Goal: Task Accomplishment & Management: Complete application form

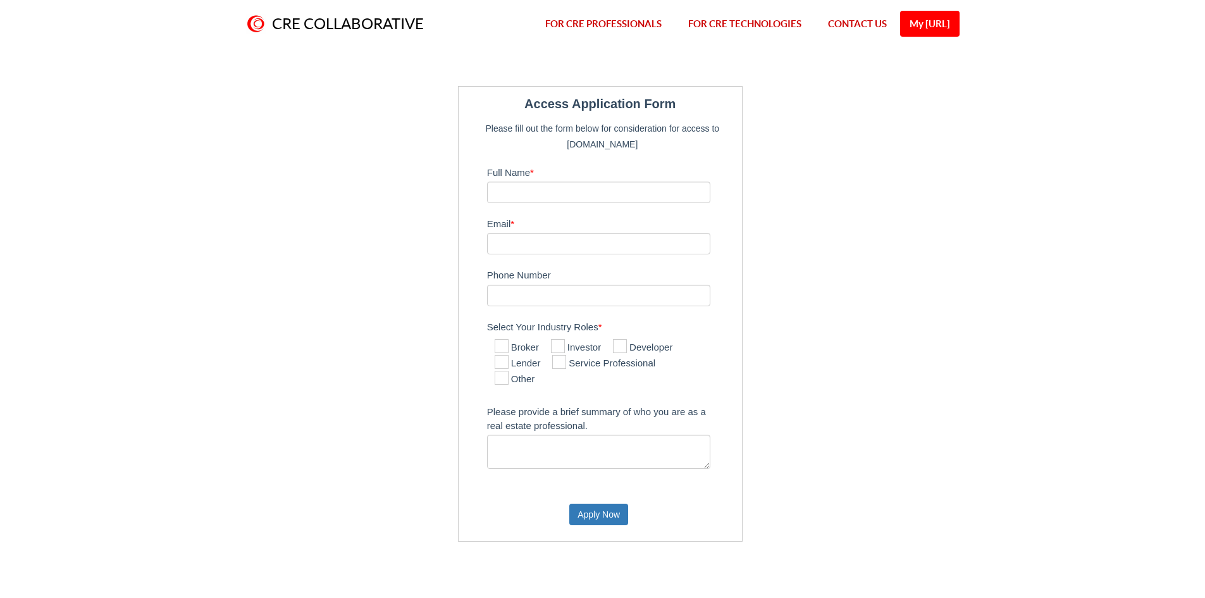
click at [543, 174] on label "Full Name *" at bounding box center [611, 171] width 249 height 20
click at [543, 182] on input "Full Name *" at bounding box center [599, 193] width 224 height 22
click at [544, 175] on label "Full Name *" at bounding box center [611, 171] width 249 height 20
click at [544, 182] on input "Full Name *" at bounding box center [599, 193] width 224 height 22
drag, startPoint x: 516, startPoint y: 149, endPoint x: 724, endPoint y: 383, distance: 312.7
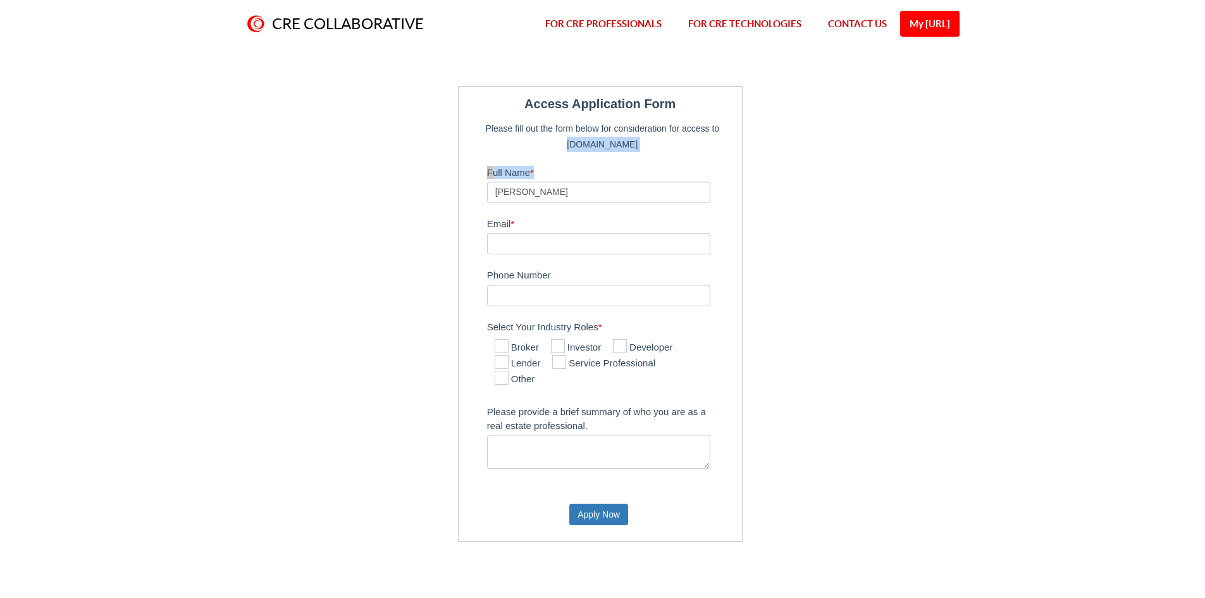
click at [665, 319] on fieldset "Access Application Form Please fill out the form below for consideration for ac…" at bounding box center [600, 313] width 271 height 441
click at [997, 334] on div "Access Application Form Please fill out the form below for consideration for ac…" at bounding box center [602, 313] width 1205 height 531
click at [610, 189] on input "[PERSON_NAME]" at bounding box center [599, 193] width 224 height 22
type input "[PERSON_NAME]"
click at [554, 238] on input "Email *" at bounding box center [599, 244] width 224 height 22
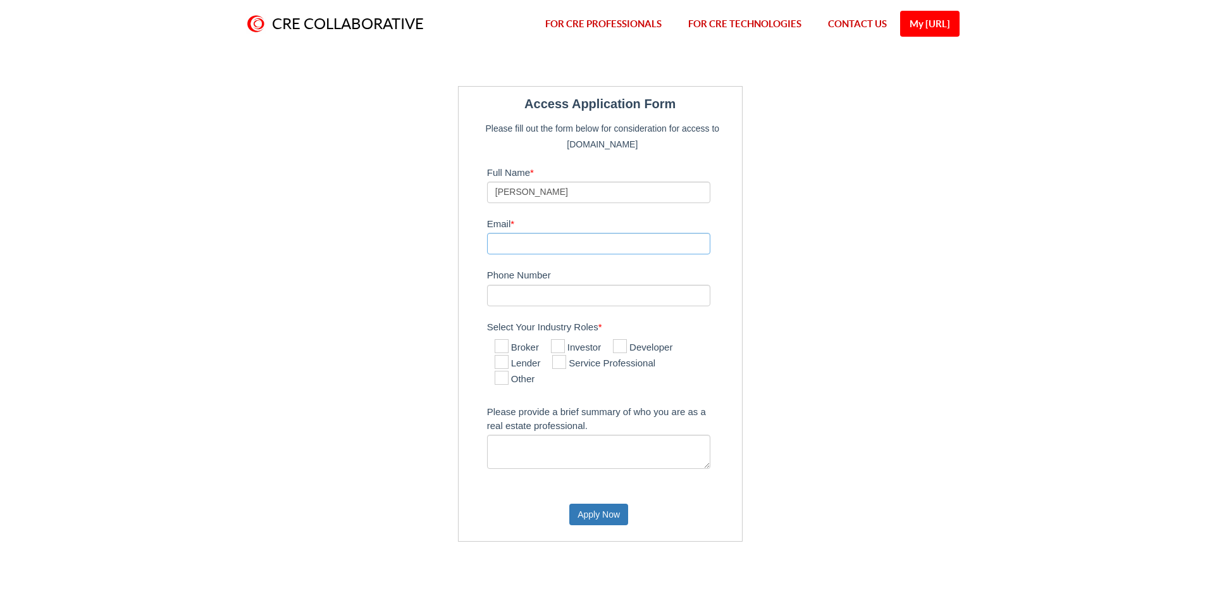
click at [557, 242] on input "Email *" at bounding box center [599, 244] width 224 height 22
type input "[DOMAIN_NAME][EMAIL_ADDRESS][DOMAIN_NAME]"
click at [507, 347] on icon at bounding box center [502, 346] width 14 height 14
click at [503, 347] on input "Broker" at bounding box center [499, 347] width 8 height 8
checkbox input "true"
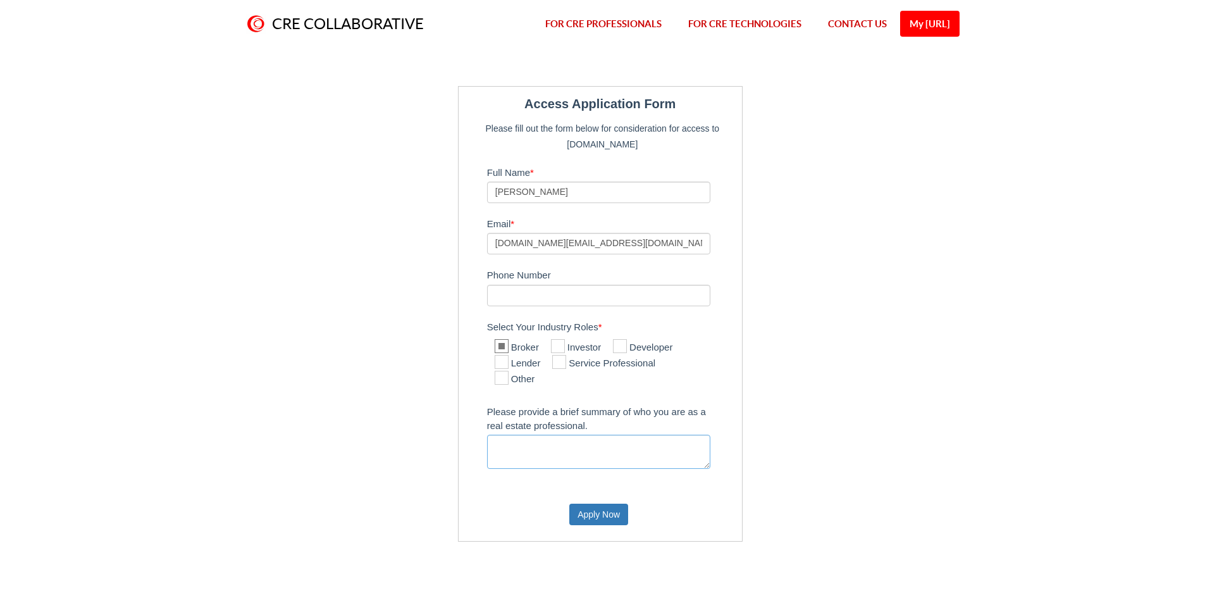
click at [521, 448] on textarea "Please provide a brief summary of who you are as a real estate professional." at bounding box center [599, 452] width 224 height 34
type textarea "Looking to list multiple office spaces"
click at [653, 441] on textarea "Looking to list multiple office spaces" at bounding box center [599, 452] width 224 height 34
click at [576, 508] on button "Apply Now" at bounding box center [598, 514] width 59 height 22
